Goal: Task Accomplishment & Management: Manage account settings

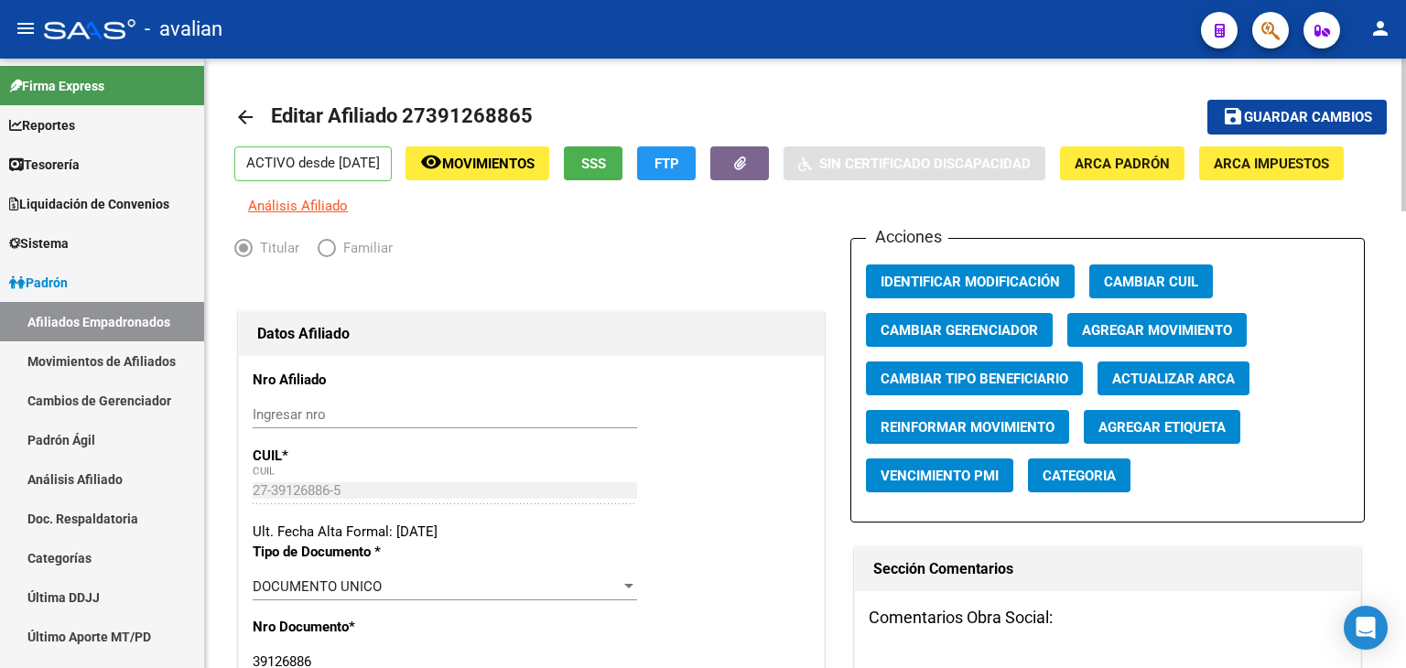
click at [245, 122] on mat-icon "arrow_back" at bounding box center [245, 117] width 22 height 22
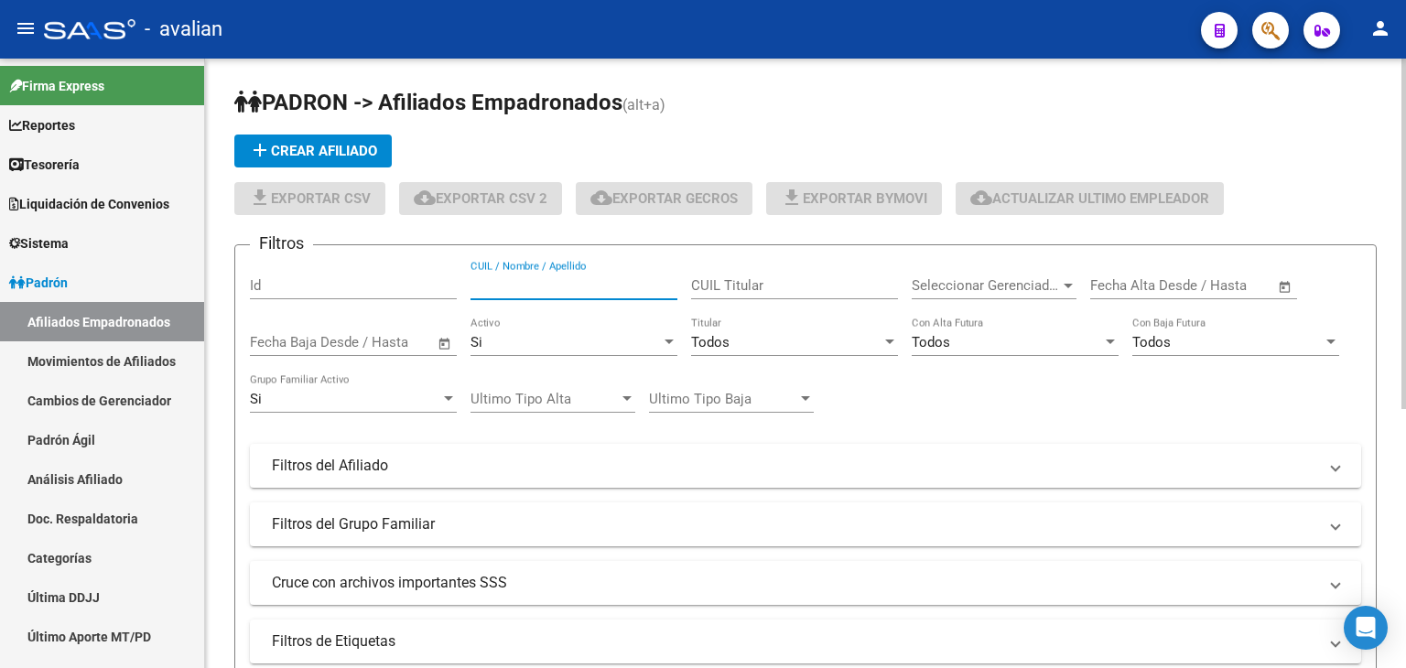
click at [497, 281] on input "CUIL / Nombre / Apellido" at bounding box center [574, 285] width 207 height 16
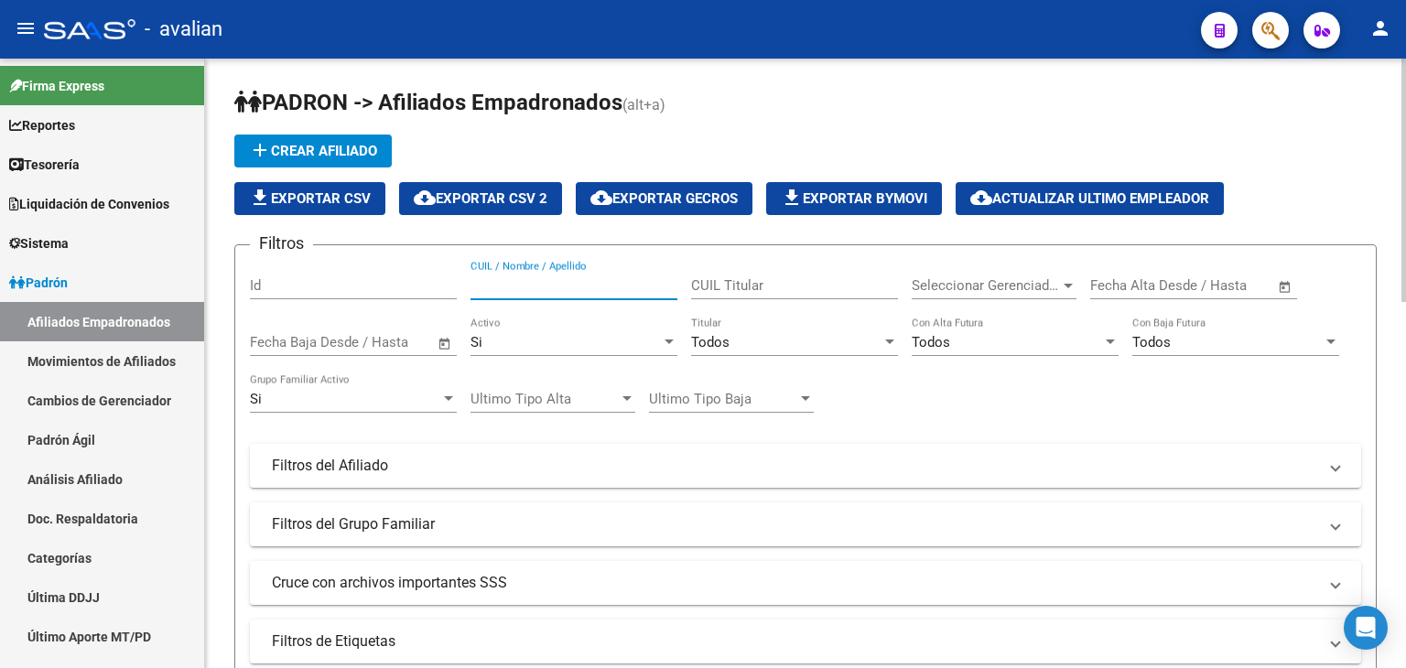
paste input "23348565869"
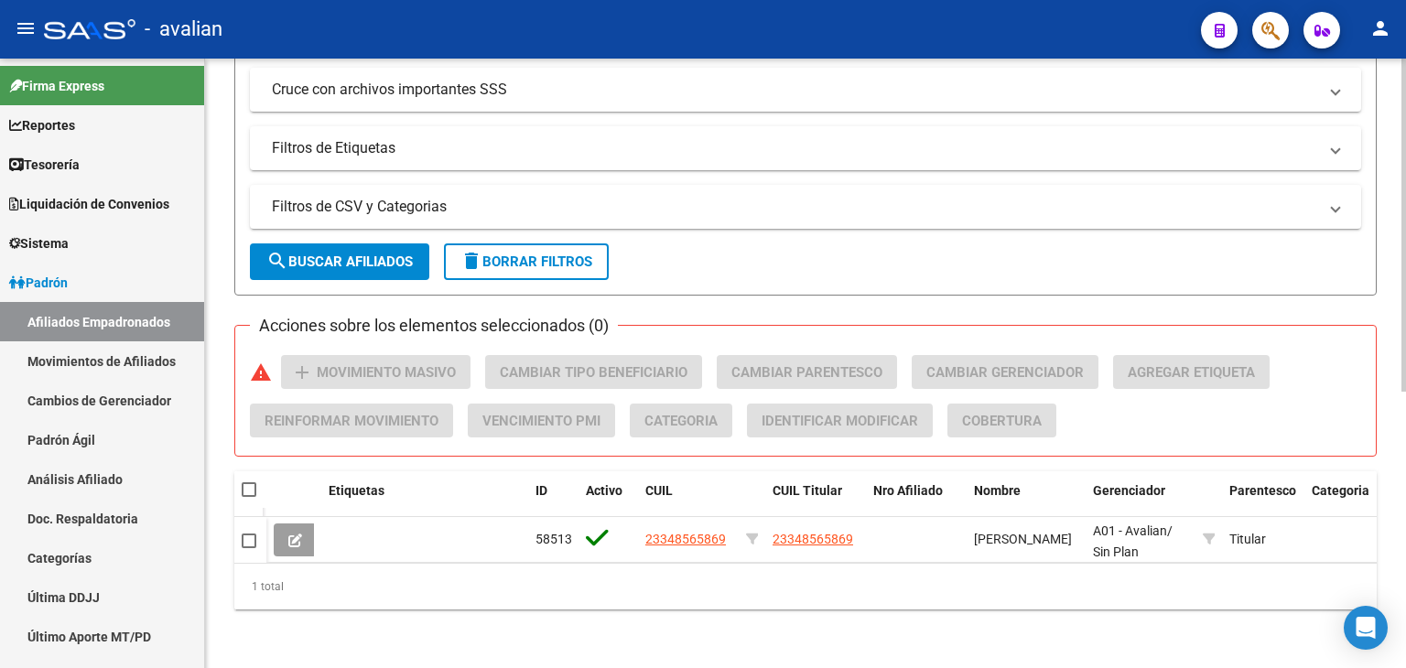
scroll to position [505, 0]
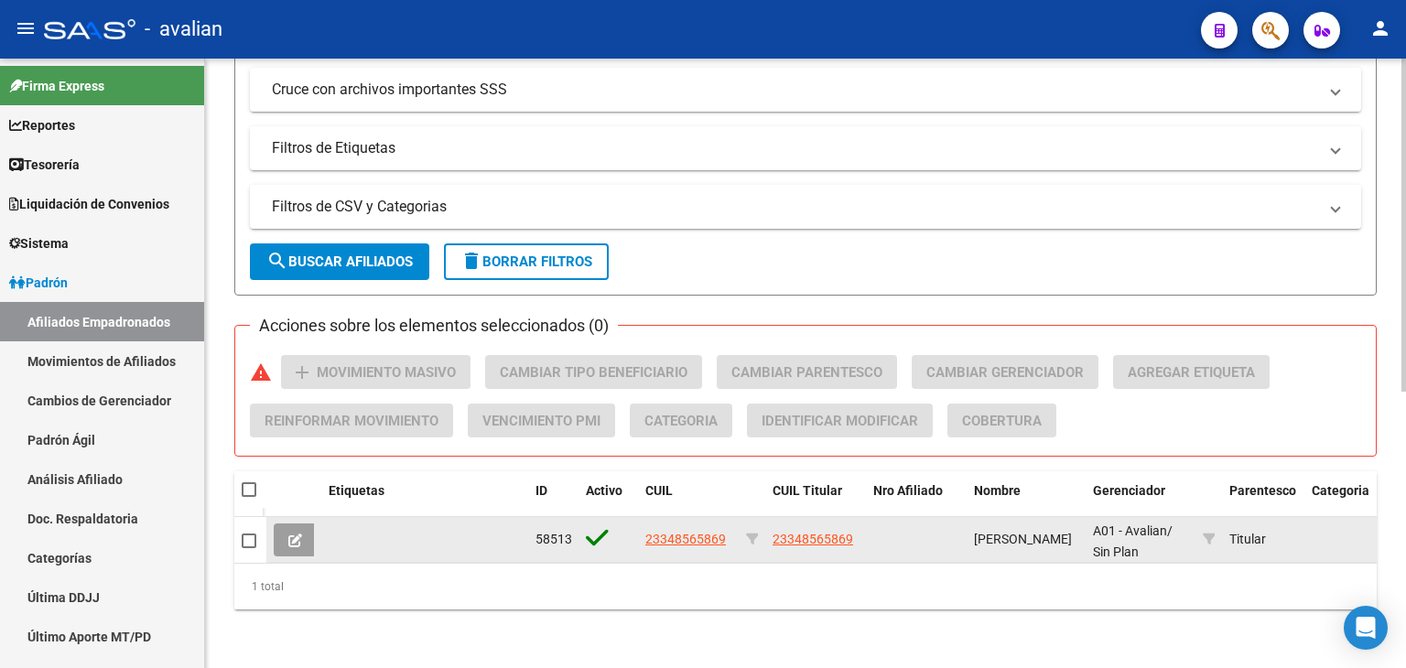
type input "23348565869"
click at [286, 535] on button at bounding box center [295, 540] width 43 height 33
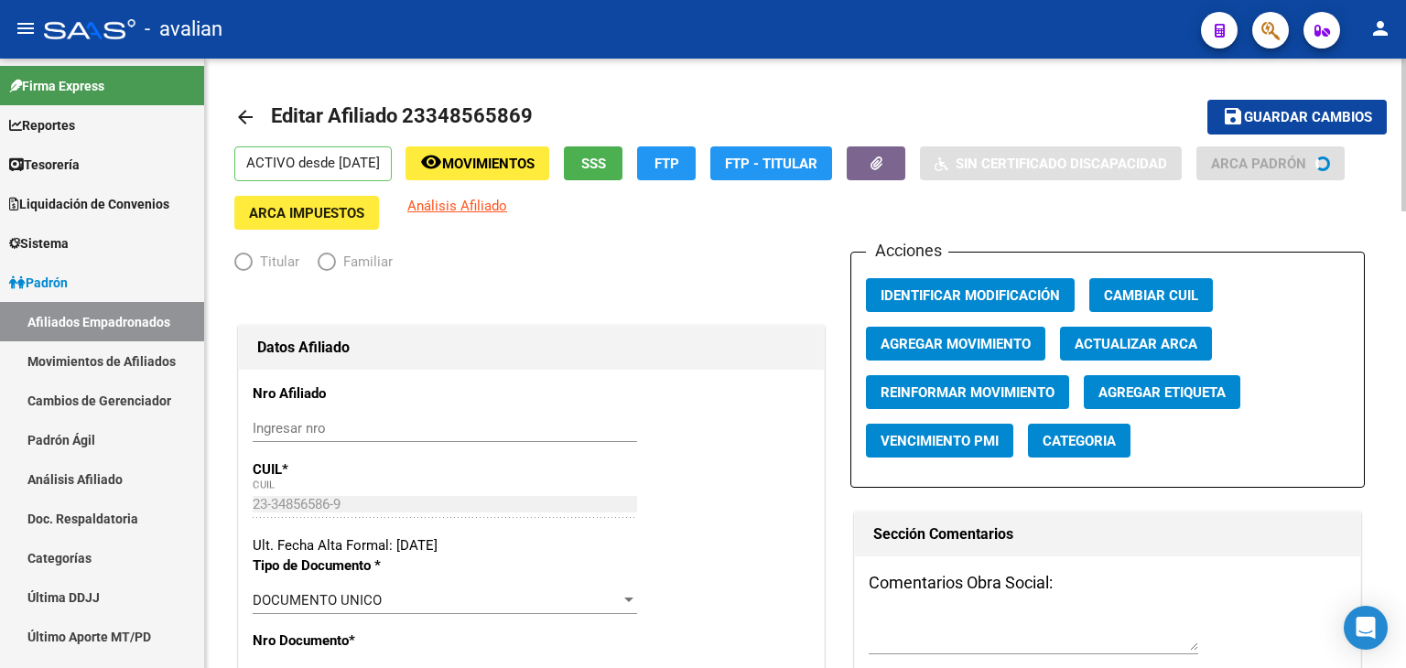
radio input "true"
type input "30-71665870-4"
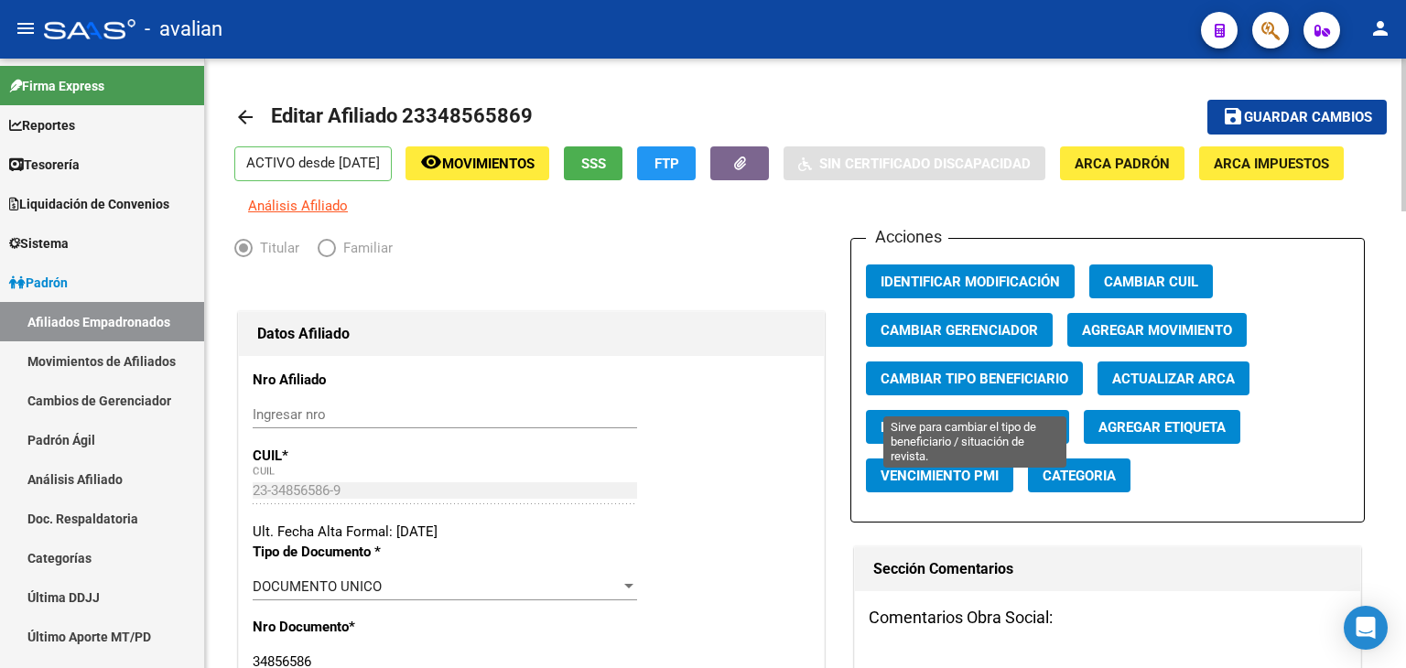
click at [1026, 387] on span "Cambiar Tipo Beneficiario" at bounding box center [975, 379] width 188 height 16
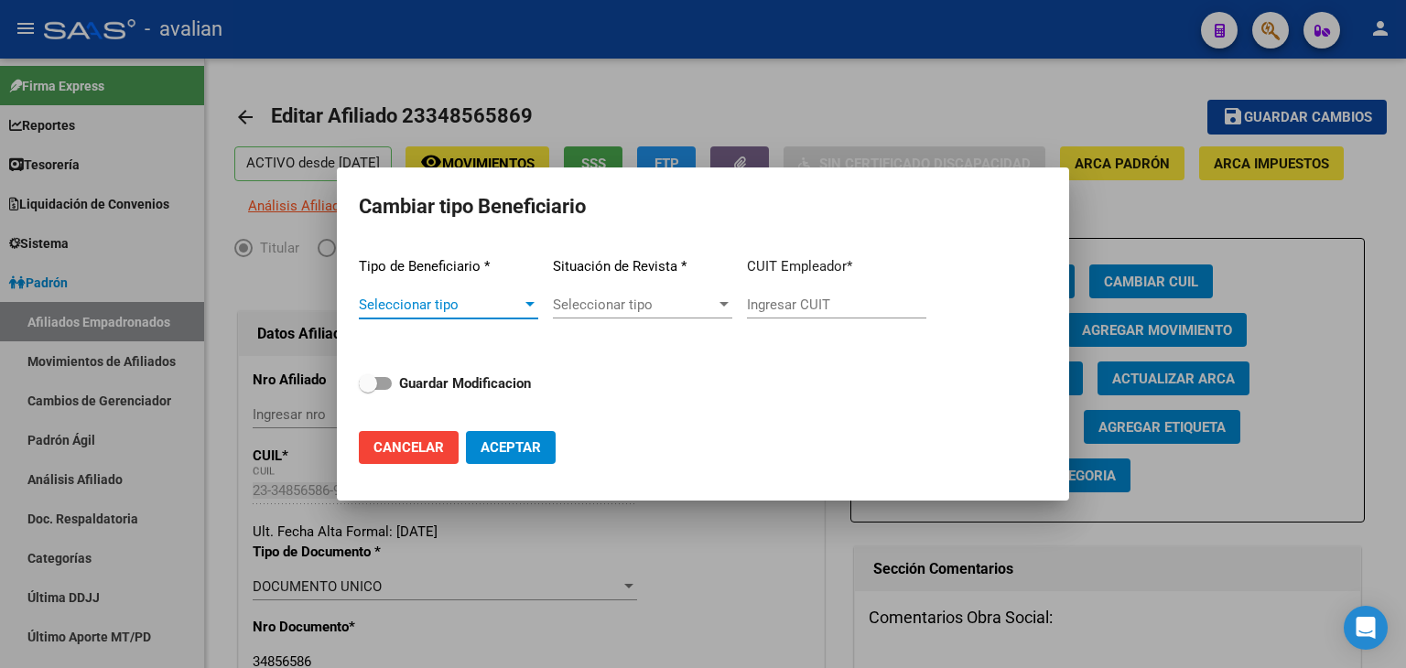
click at [1295, 274] on div at bounding box center [703, 334] width 1406 height 668
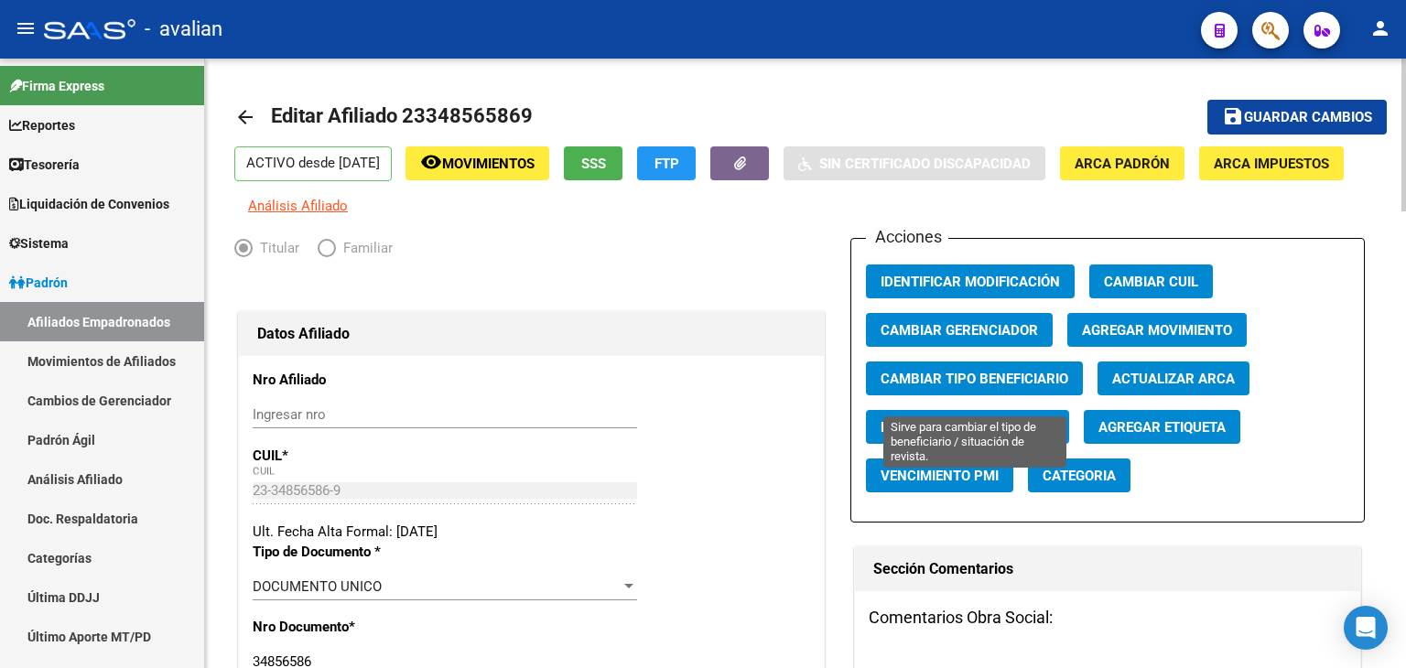
click at [923, 387] on span "Cambiar Tipo Beneficiario" at bounding box center [975, 379] width 188 height 16
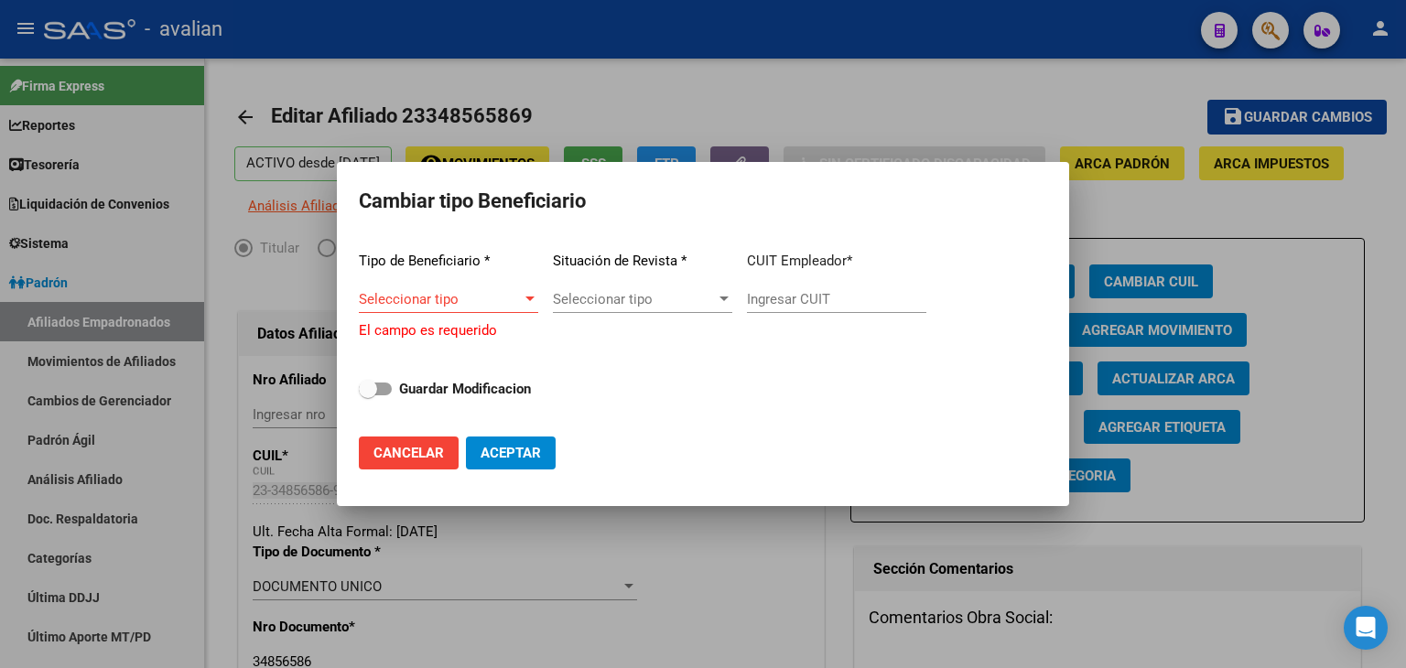
click at [542, 305] on div "Tipo de Beneficiario * Seleccionar tipo Seleccionar tipo El campo es requerido …" at bounding box center [703, 329] width 688 height 185
click at [520, 298] on span "Seleccionar tipo" at bounding box center [440, 299] width 163 height 16
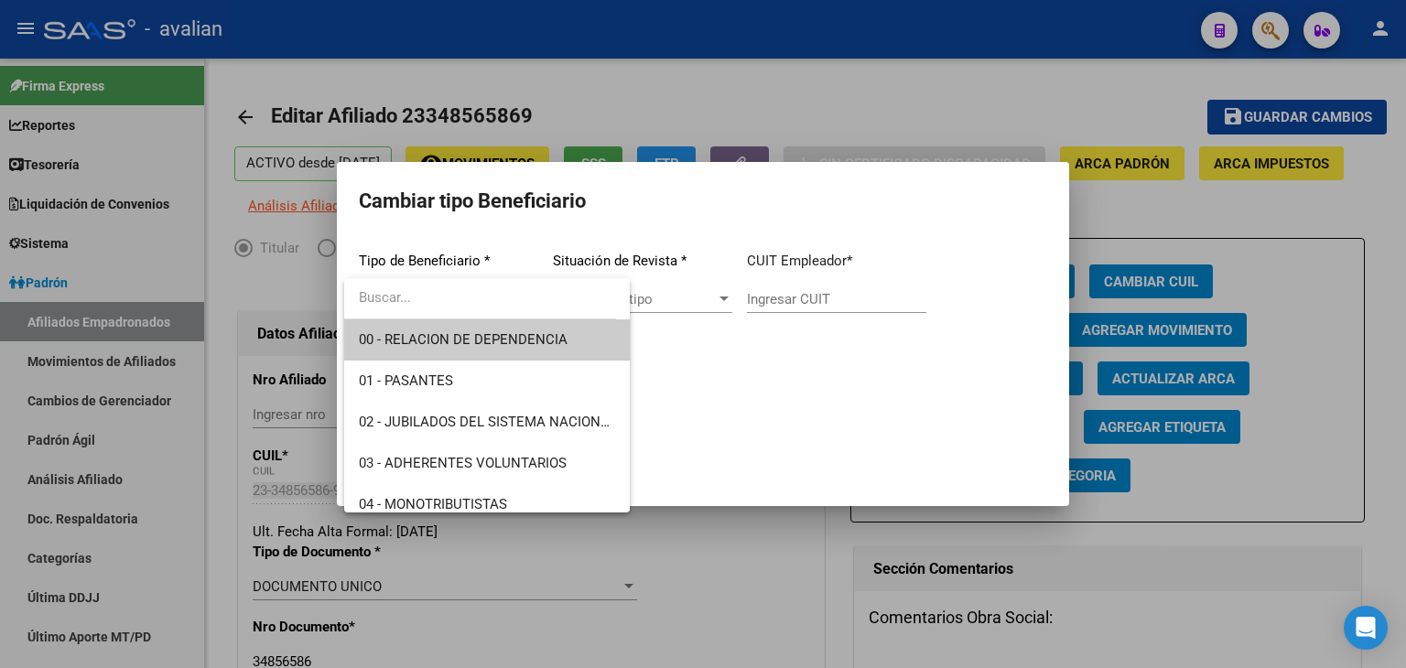
click at [667, 297] on div at bounding box center [703, 334] width 1406 height 668
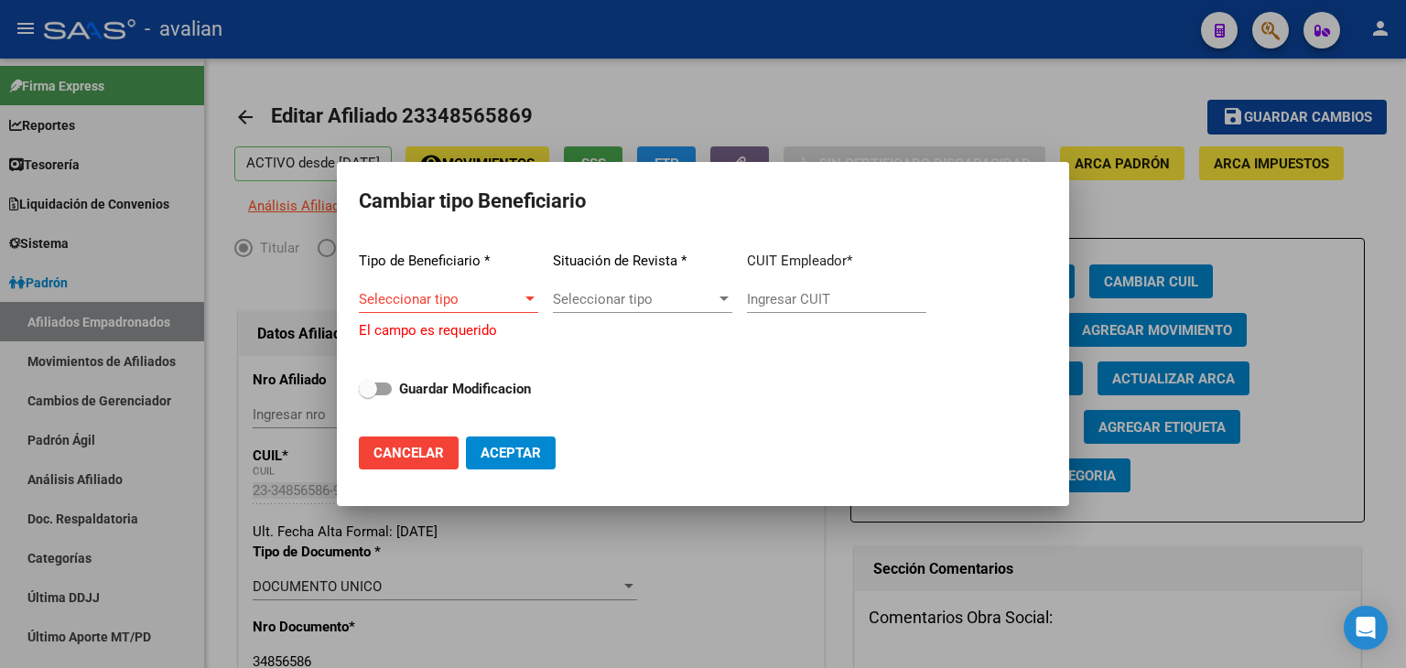
click at [707, 301] on span "Seleccionar tipo" at bounding box center [634, 299] width 163 height 16
click at [472, 306] on div at bounding box center [703, 334] width 1406 height 668
click at [472, 302] on span "Seleccionar tipo" at bounding box center [440, 299] width 163 height 16
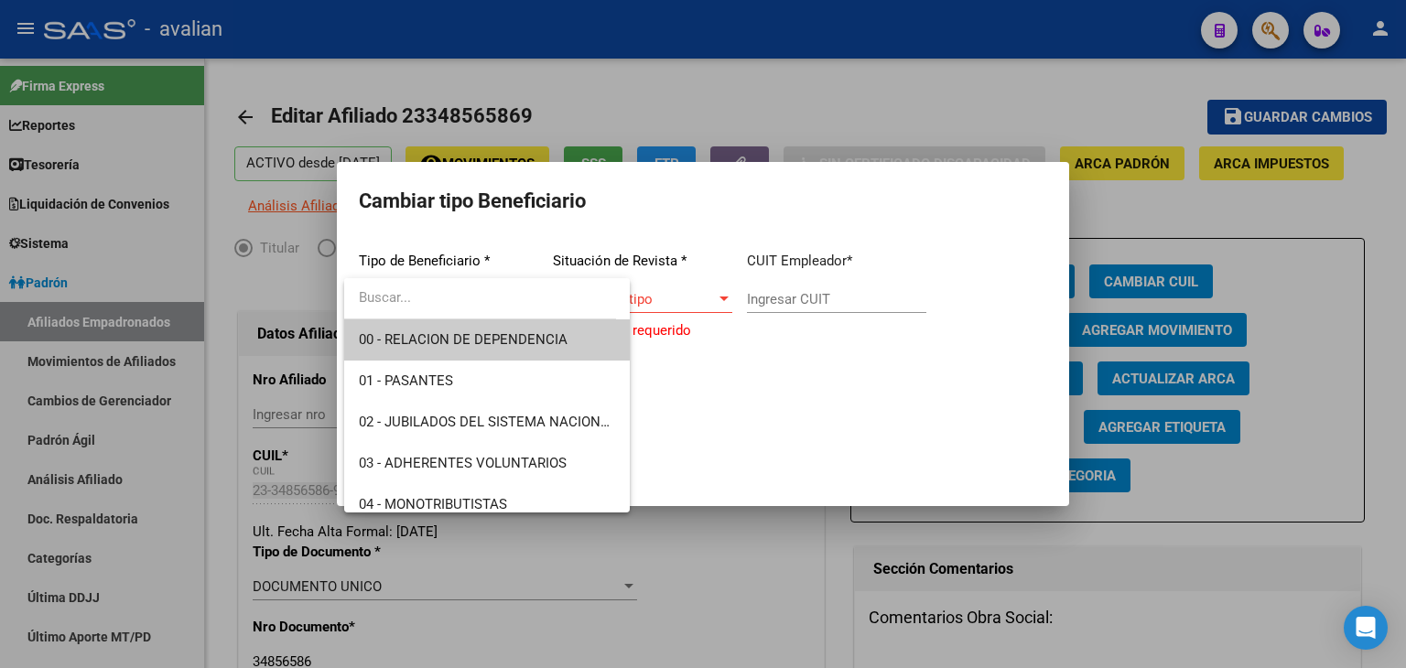
click at [448, 334] on span "00 - RELACION DE DEPENDENCIA" at bounding box center [463, 339] width 209 height 16
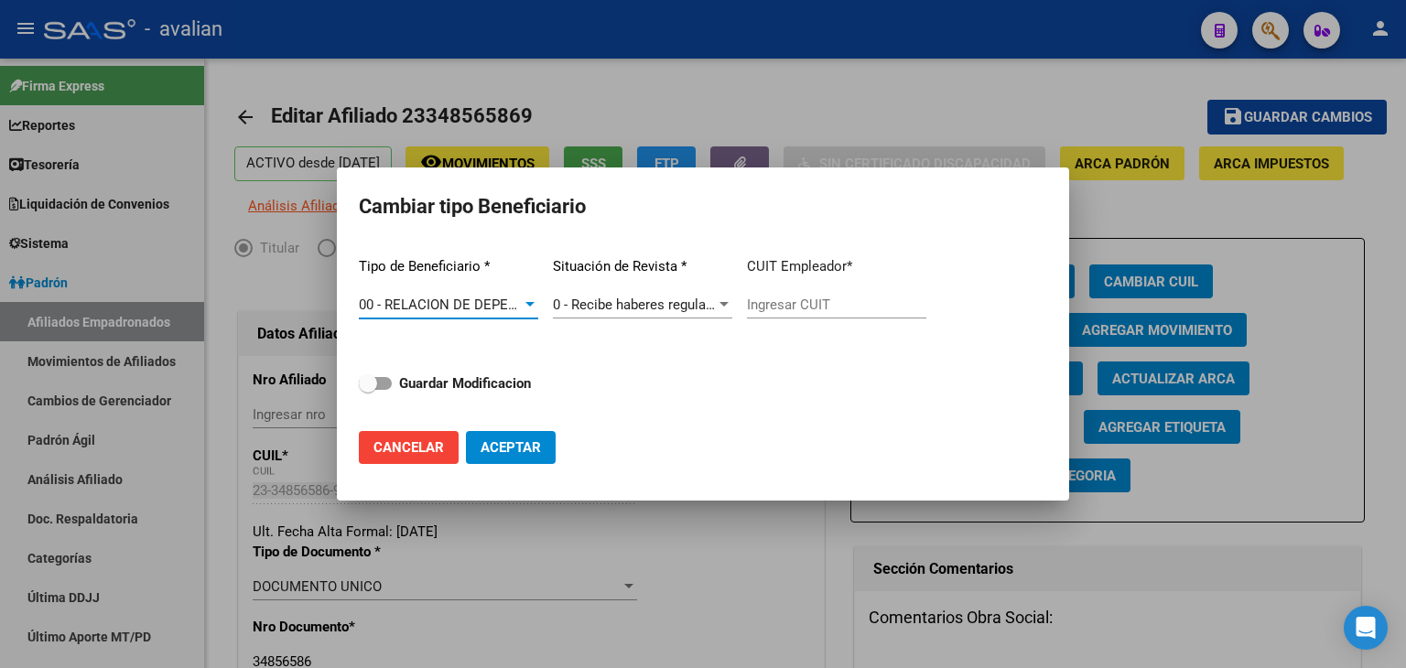
type input "30-71665870-4"
click at [656, 298] on span "0 - Recibe haberes regularmente" at bounding box center [651, 305] width 196 height 16
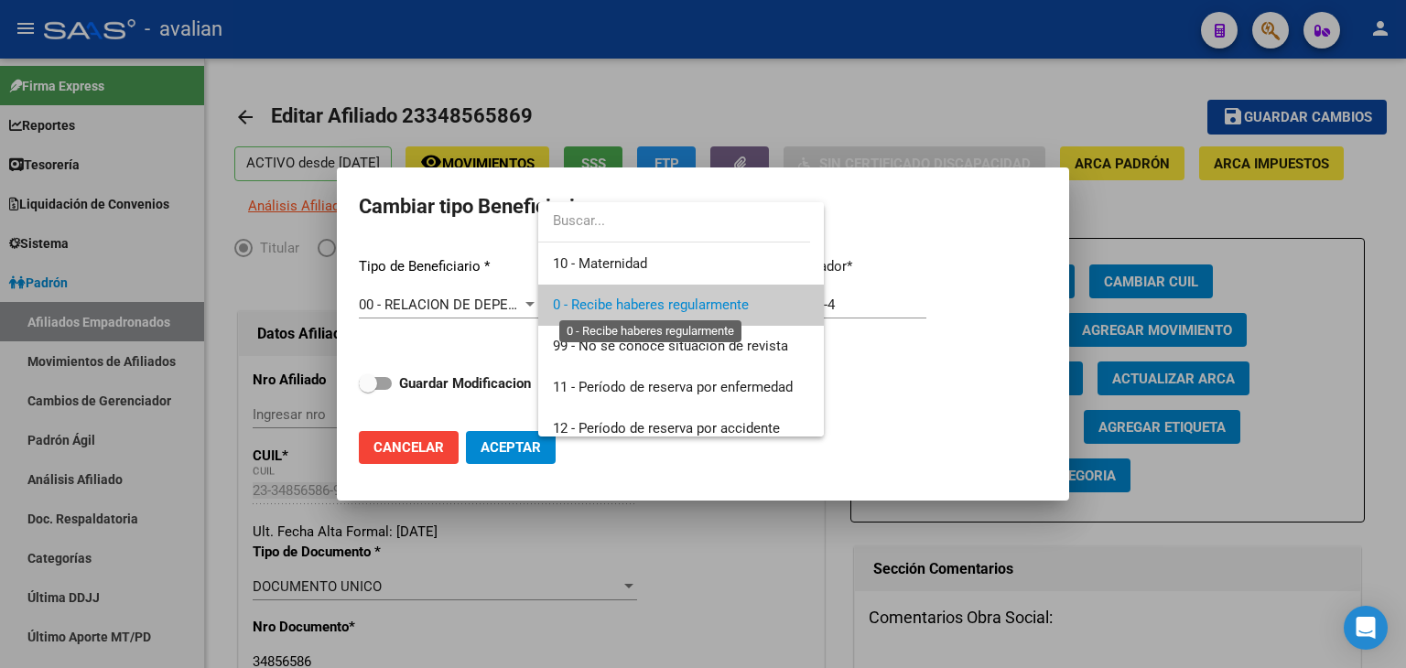
click at [656, 298] on span "0 - Recibe haberes regularmente" at bounding box center [651, 305] width 196 height 16
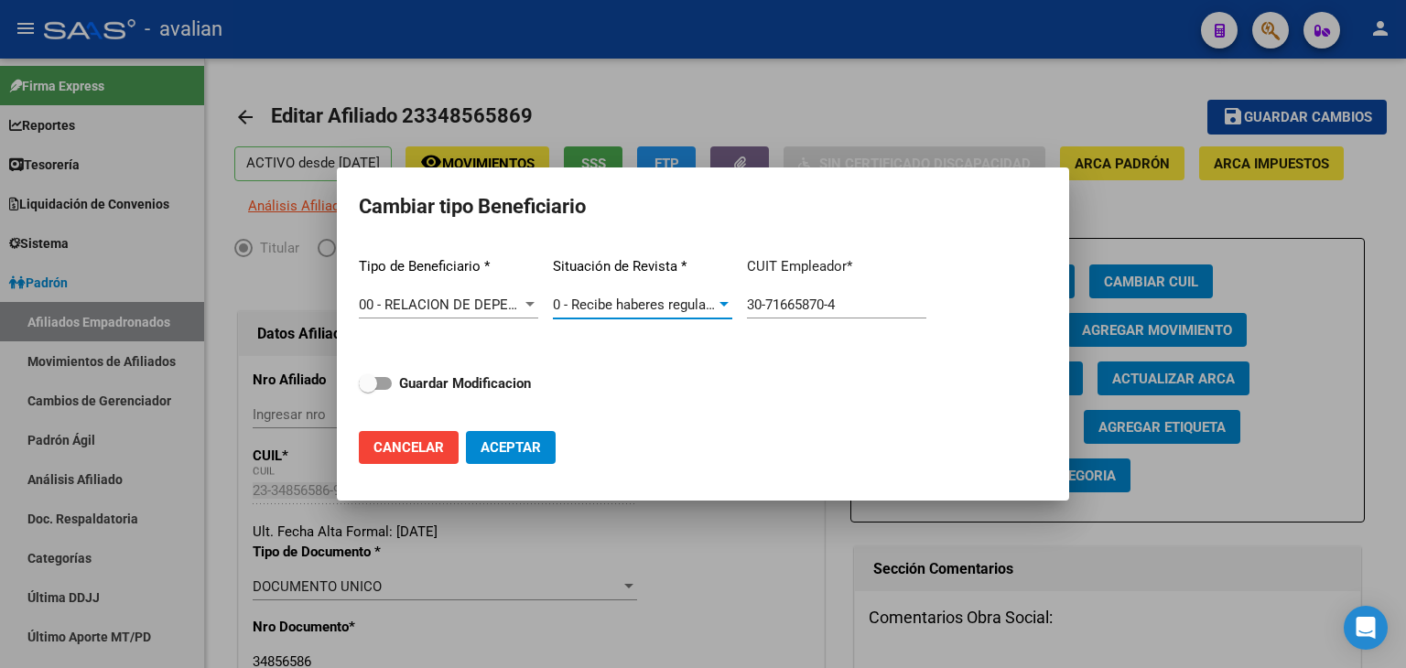
click at [863, 63] on div at bounding box center [703, 334] width 1406 height 668
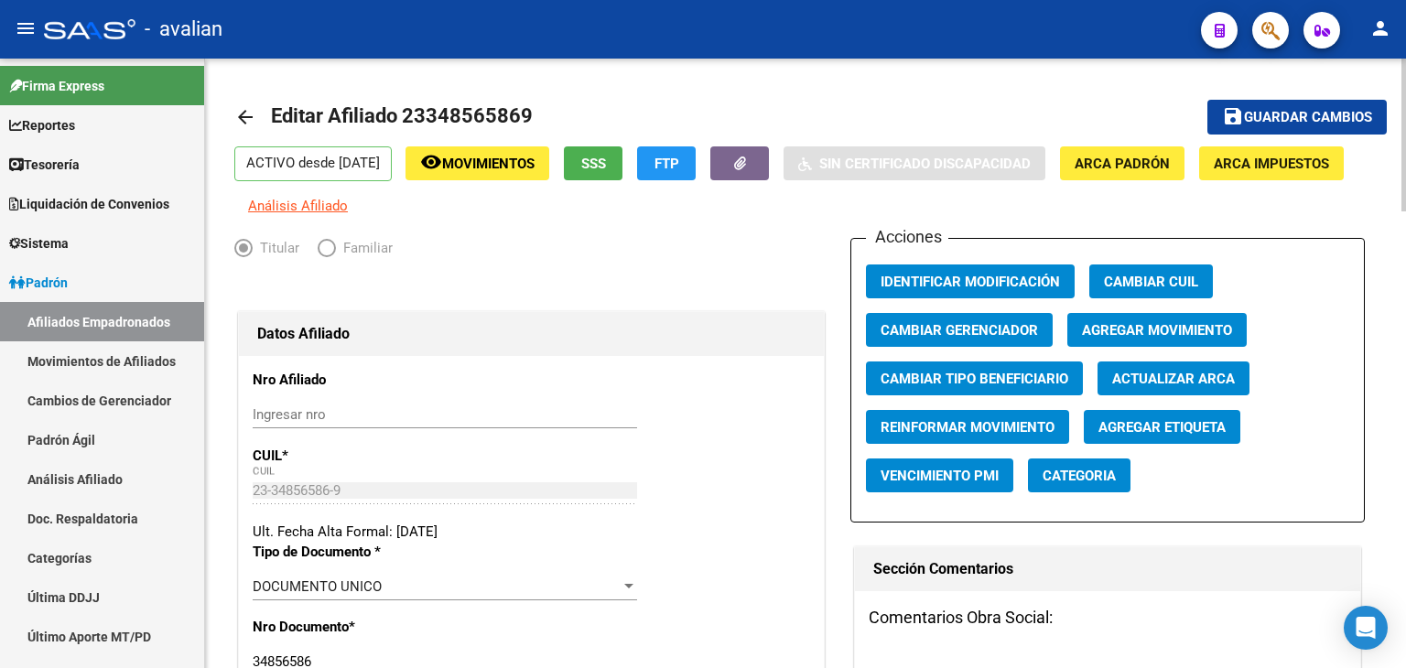
click at [241, 130] on link "arrow_back" at bounding box center [252, 116] width 37 height 43
